Goal: Information Seeking & Learning: Compare options

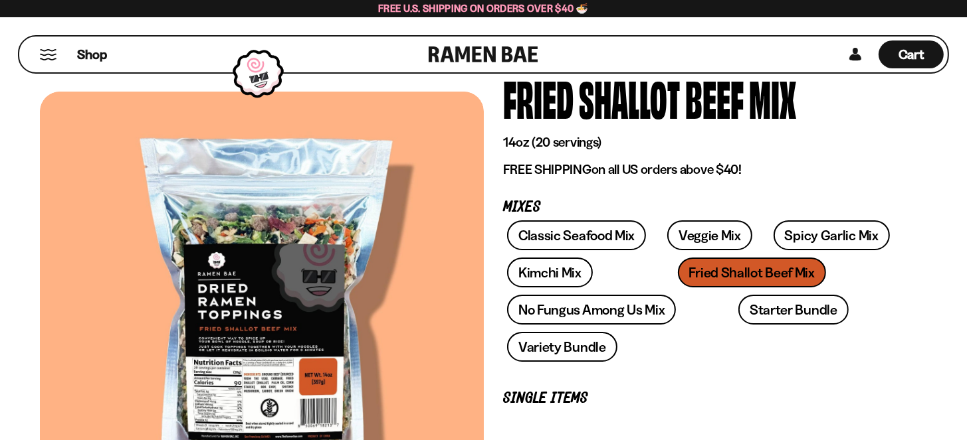
scroll to position [66, 0]
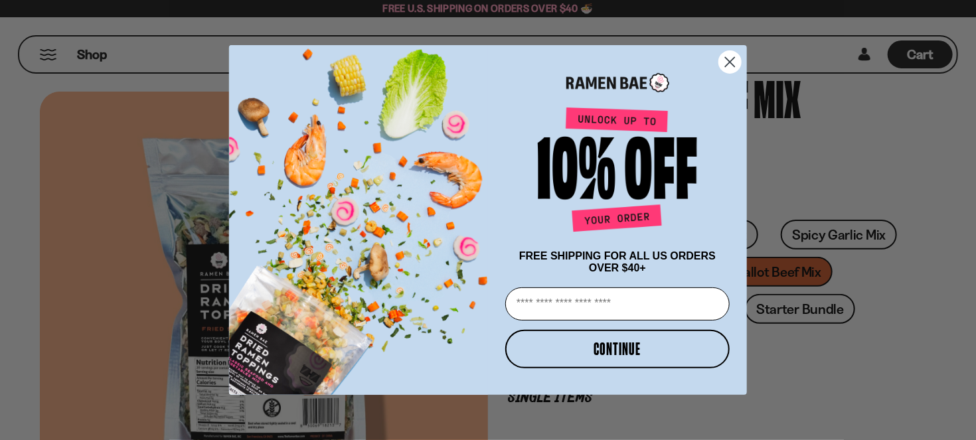
click at [730, 59] on icon "Close dialog" at bounding box center [730, 62] width 9 height 9
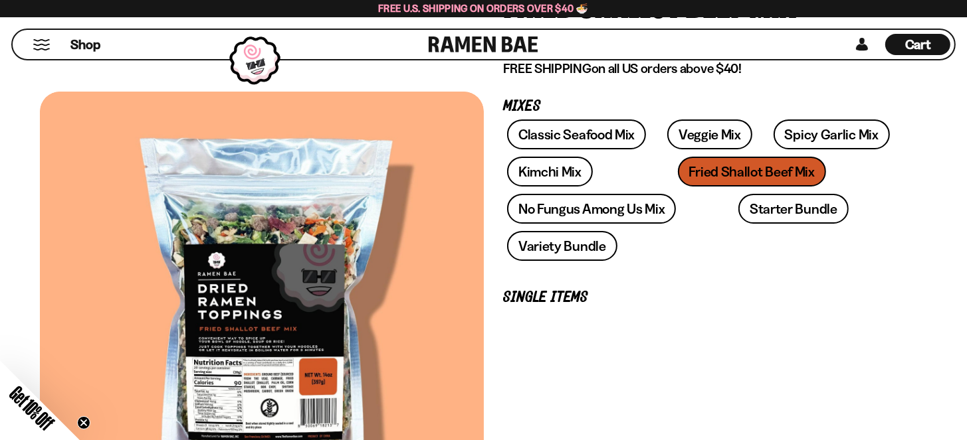
scroll to position [199, 0]
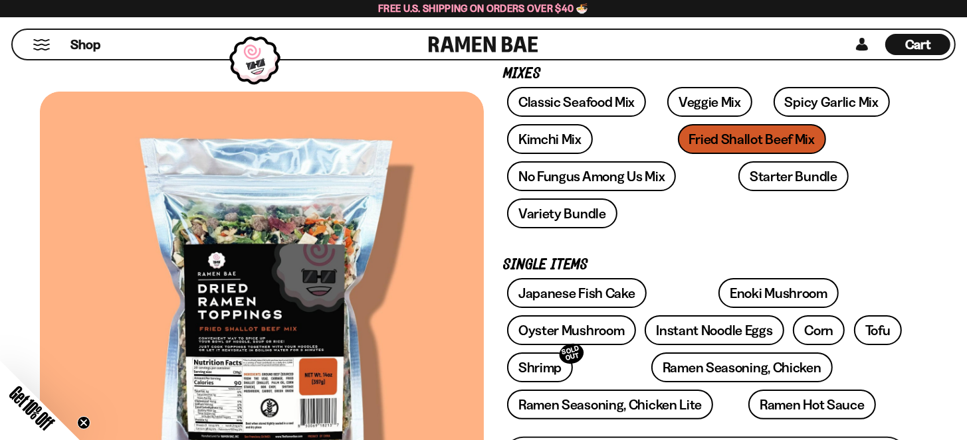
click at [662, 208] on div "Classic Seafood Mix Veggie Mix Spicy Garlic Mix Kimchi Mix Fried Shallot Beef M…" at bounding box center [706, 161] width 404 height 149
click at [662, 206] on div "Classic Seafood Mix Veggie Mix Spicy Garlic Mix Kimchi Mix Fried Shallot Beef M…" at bounding box center [706, 161] width 404 height 149
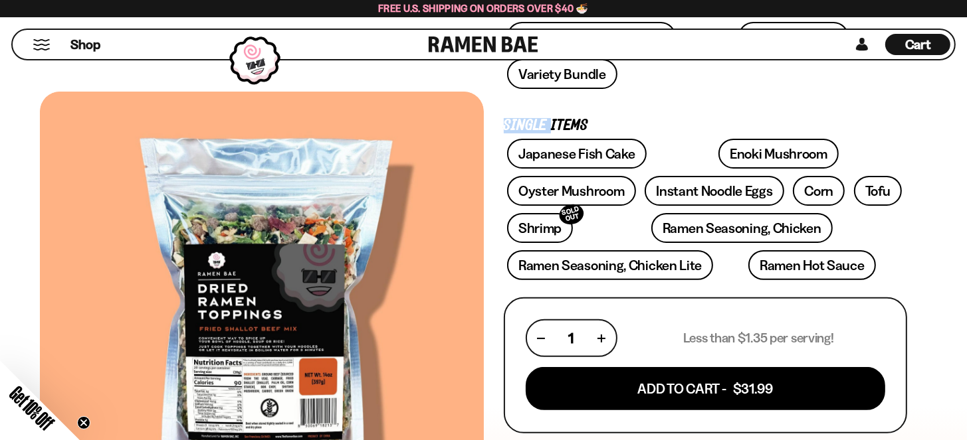
scroll to position [332, 0]
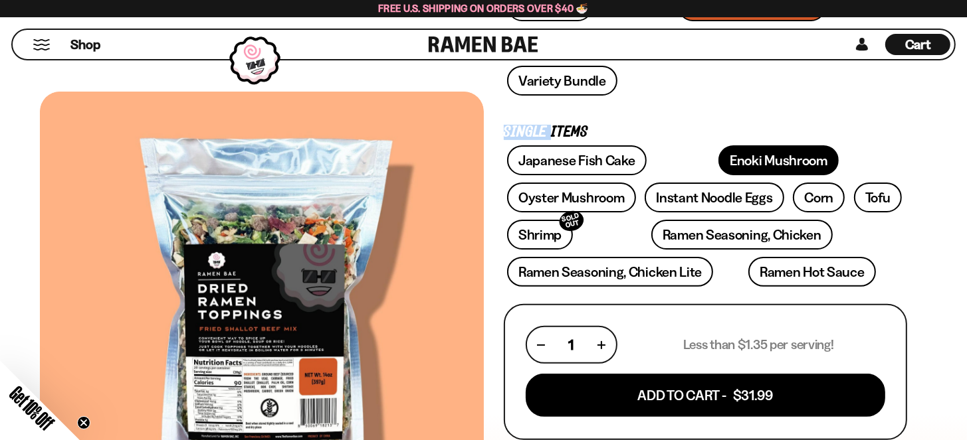
click at [789, 175] on link "Enoki Mushroom" at bounding box center [778, 160] width 120 height 30
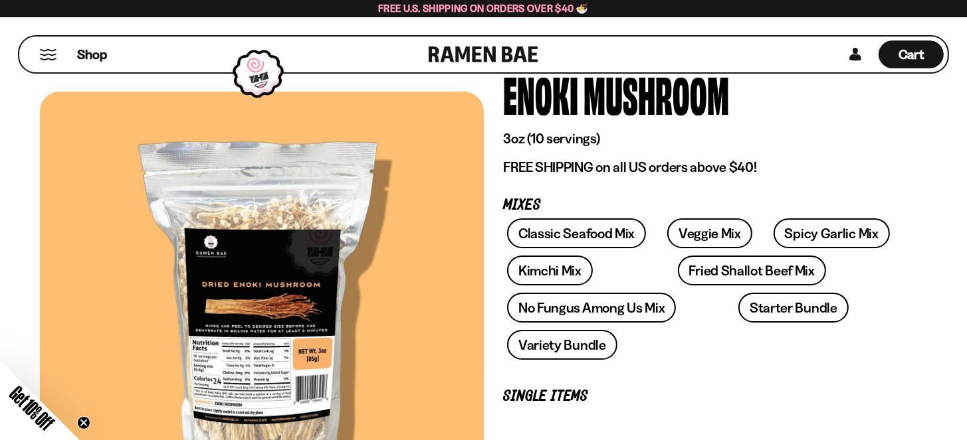
scroll to position [133, 0]
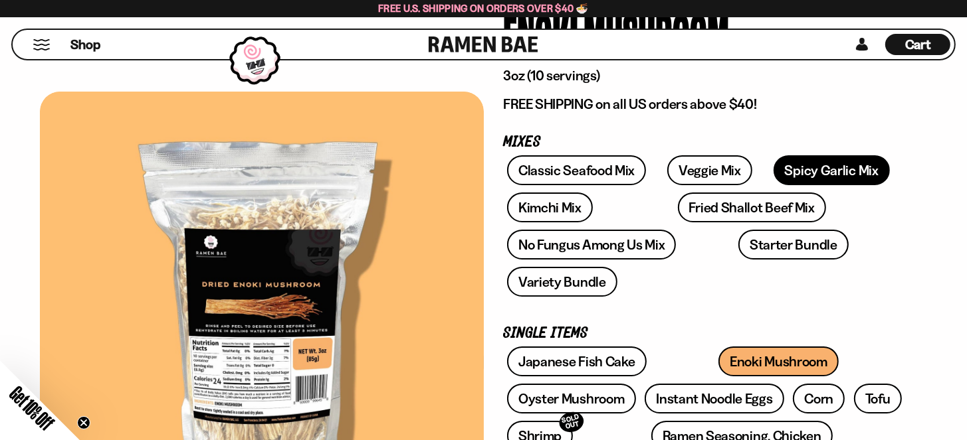
click at [773, 185] on link "Spicy Garlic Mix" at bounding box center [831, 170] width 116 height 30
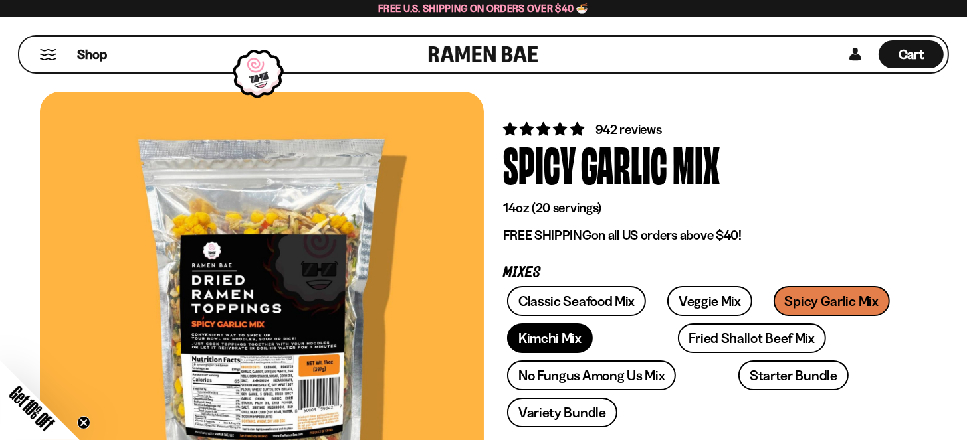
click at [593, 353] on link "Kimchi Mix" at bounding box center [550, 339] width 86 height 30
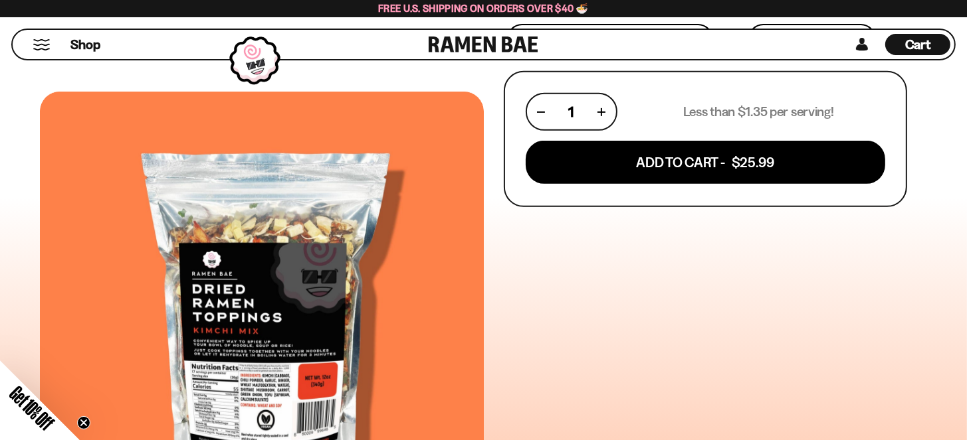
scroll to position [598, 0]
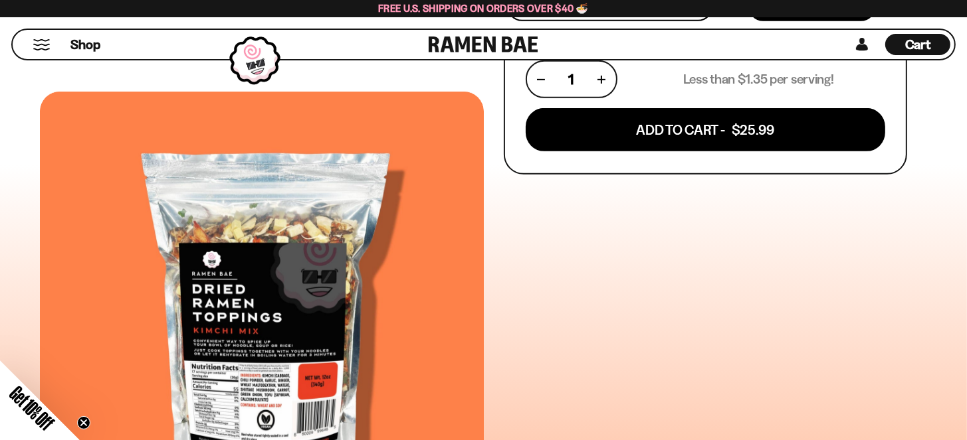
click at [748, 21] on link "Ramen Hot Sauce" at bounding box center [812, 6] width 128 height 30
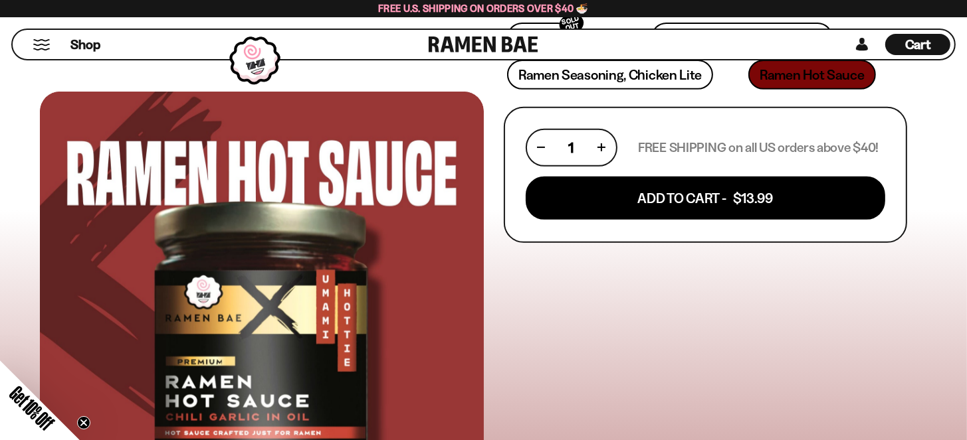
scroll to position [598, 0]
